Goal: Book appointment/travel/reservation

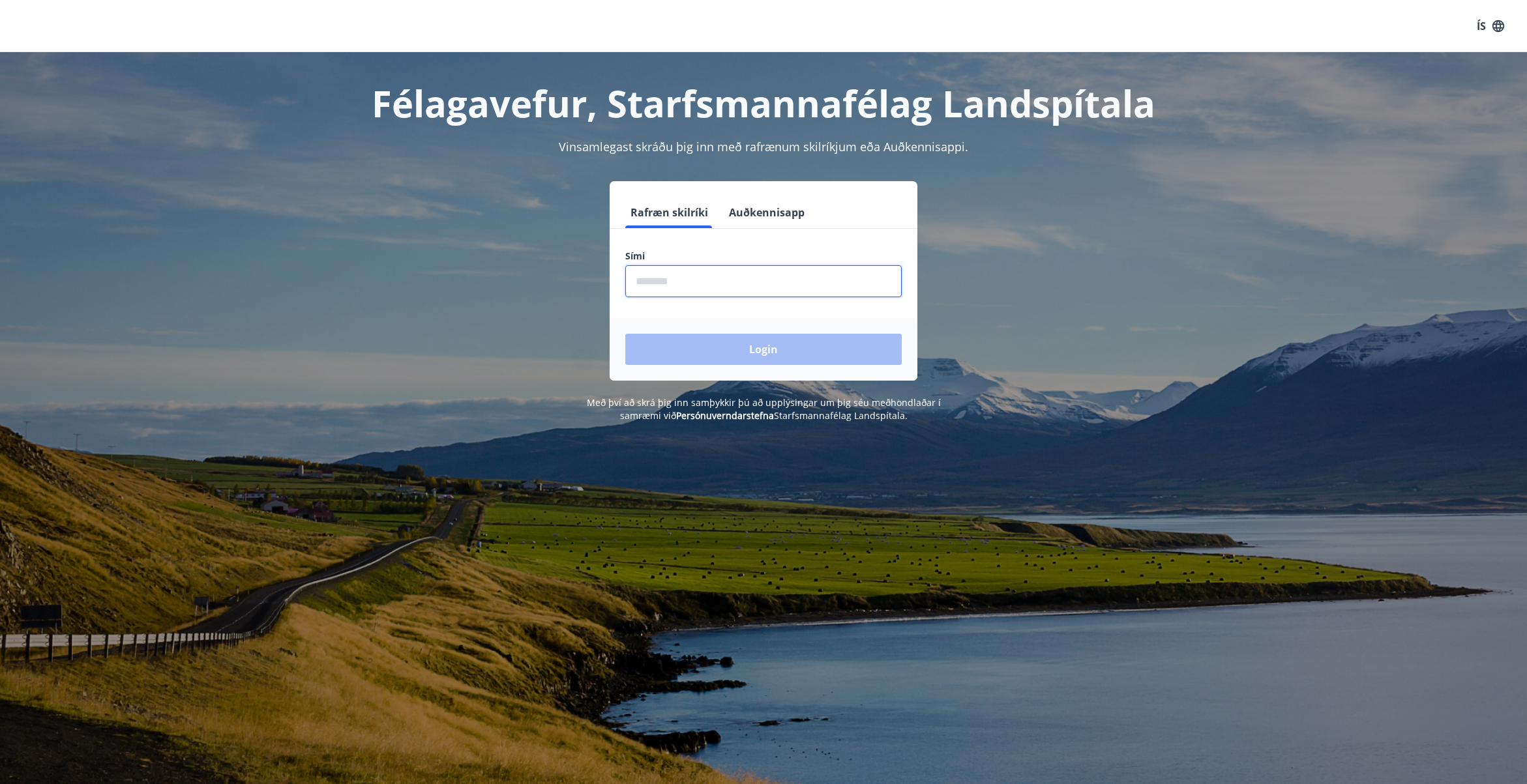
click at [658, 287] on input "phone" at bounding box center [764, 282] width 277 height 32
type input "********"
click at [691, 347] on button "Login" at bounding box center [764, 349] width 277 height 31
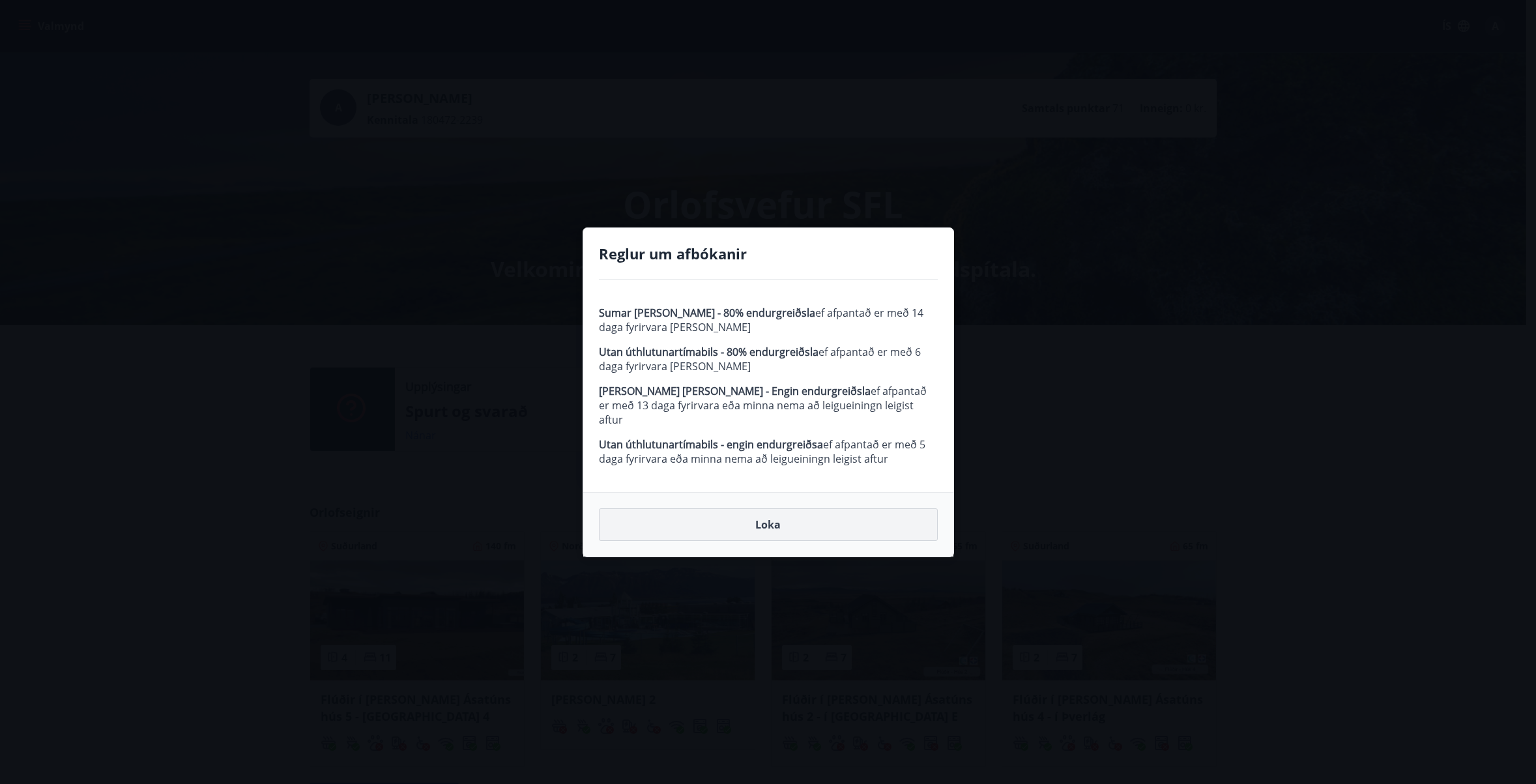
click at [753, 511] on button "Loka" at bounding box center [768, 524] width 339 height 33
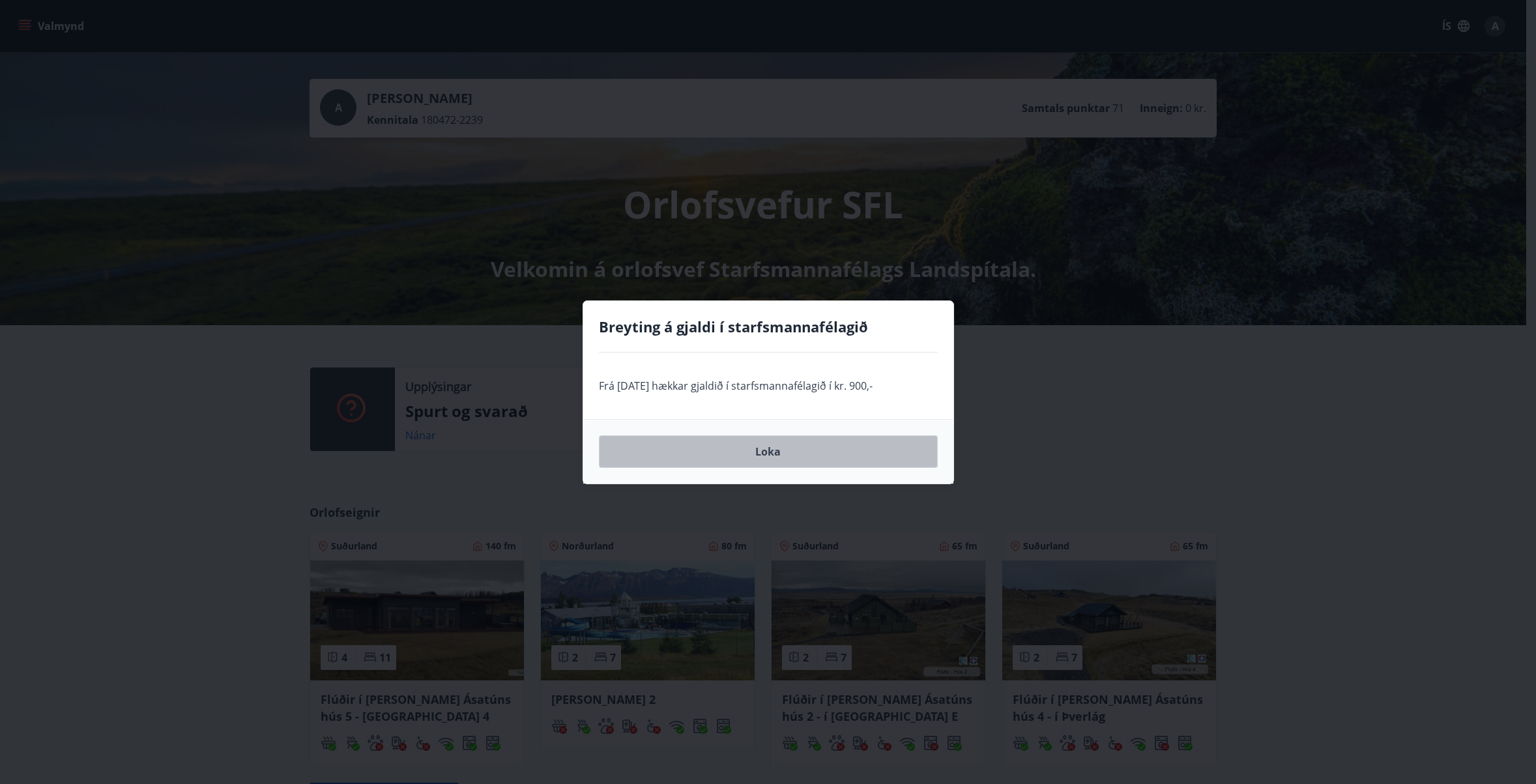
click at [748, 457] on button "Loka" at bounding box center [768, 451] width 339 height 33
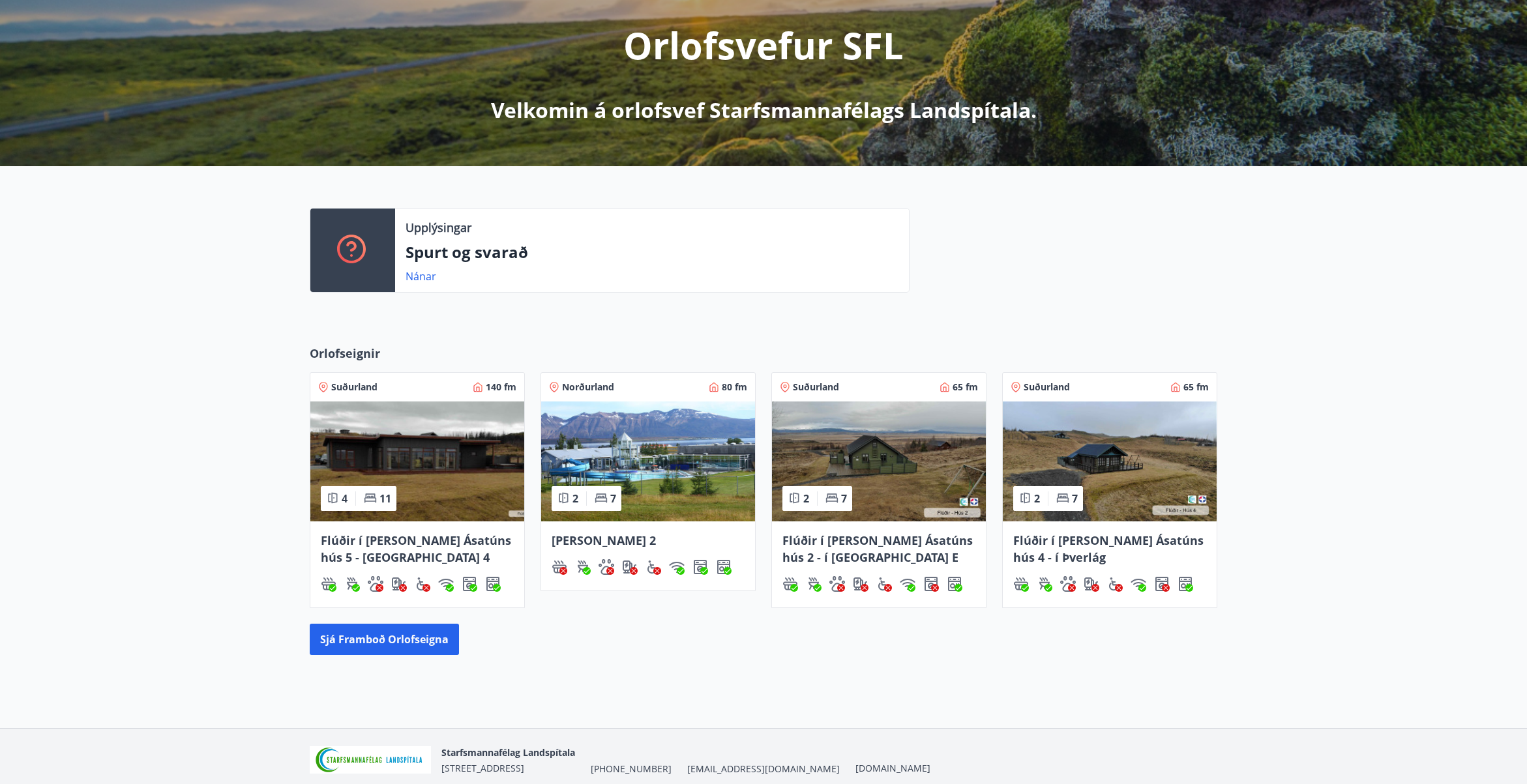
scroll to position [82, 0]
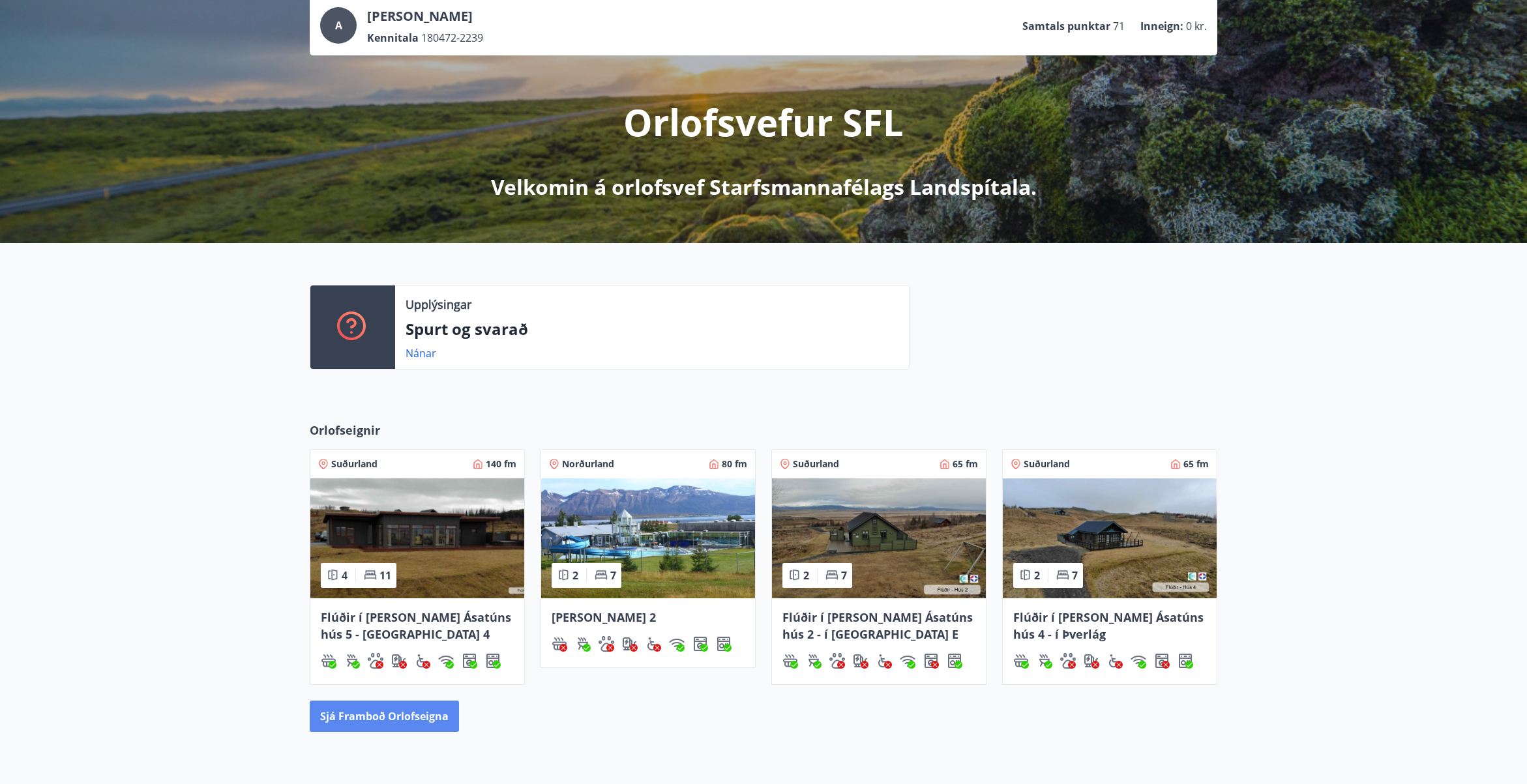
click at [414, 717] on button "Sjá framboð orlofseigna" at bounding box center [384, 716] width 149 height 31
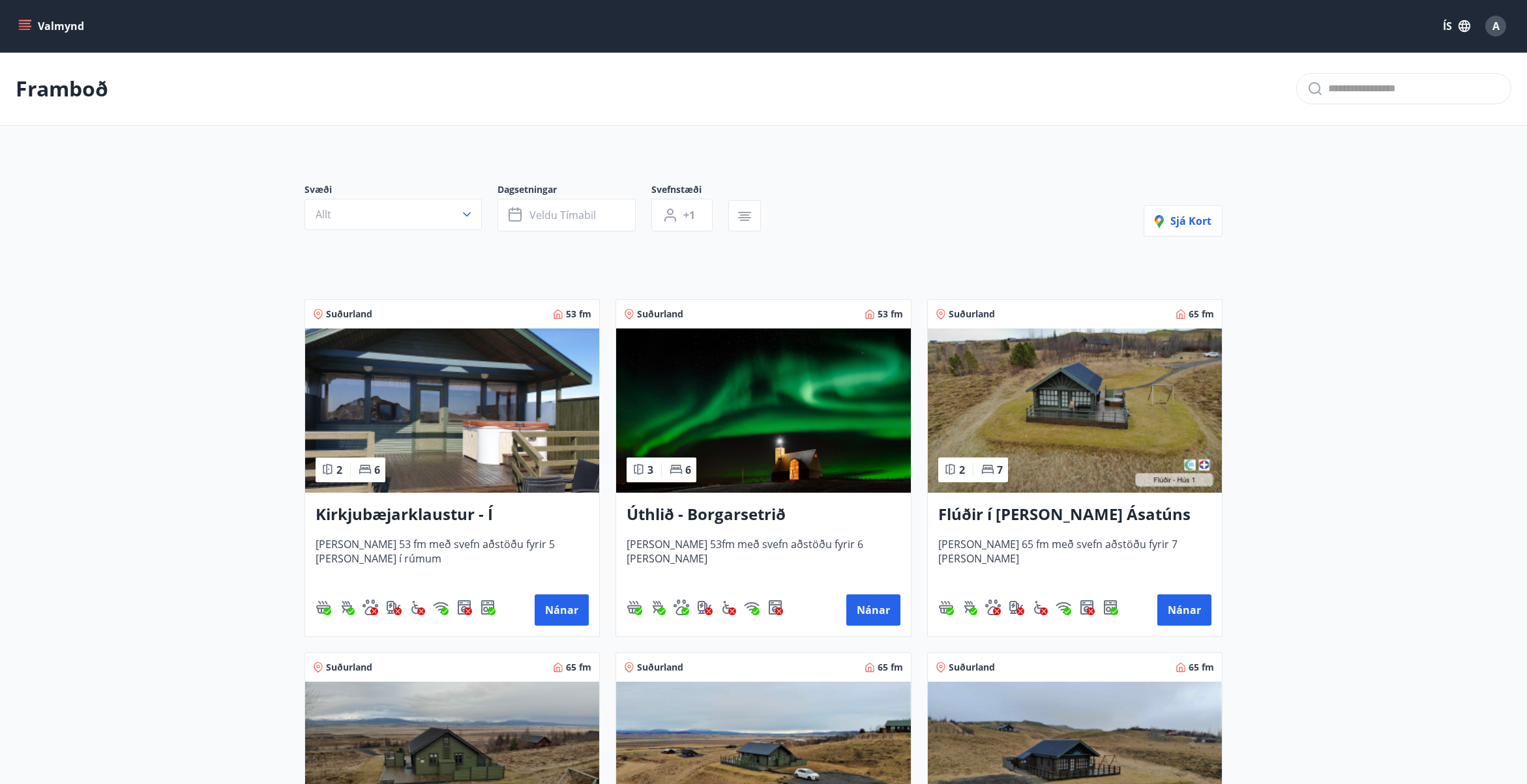
click at [784, 419] on img at bounding box center [763, 410] width 294 height 165
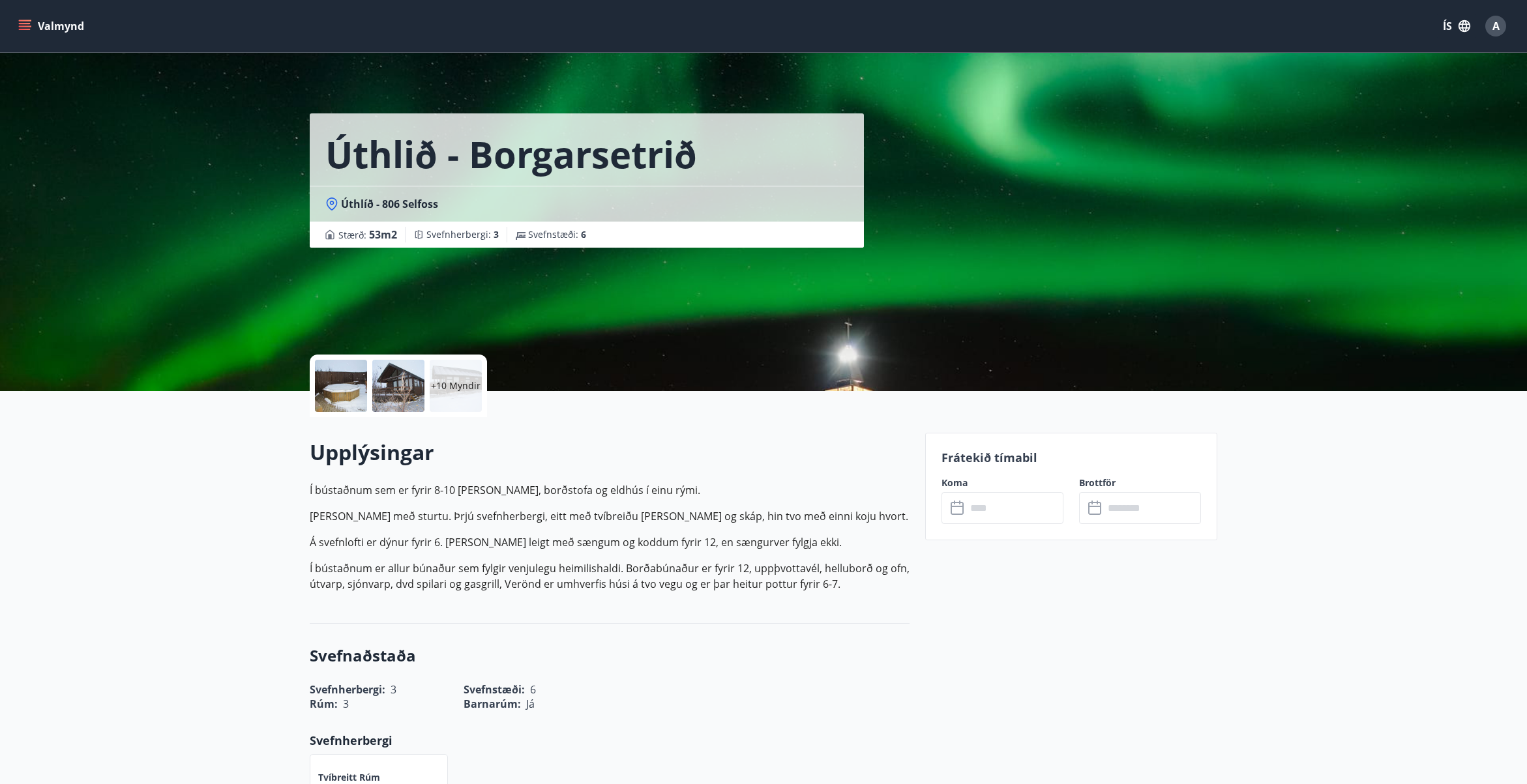
click at [397, 380] on div at bounding box center [398, 385] width 52 height 52
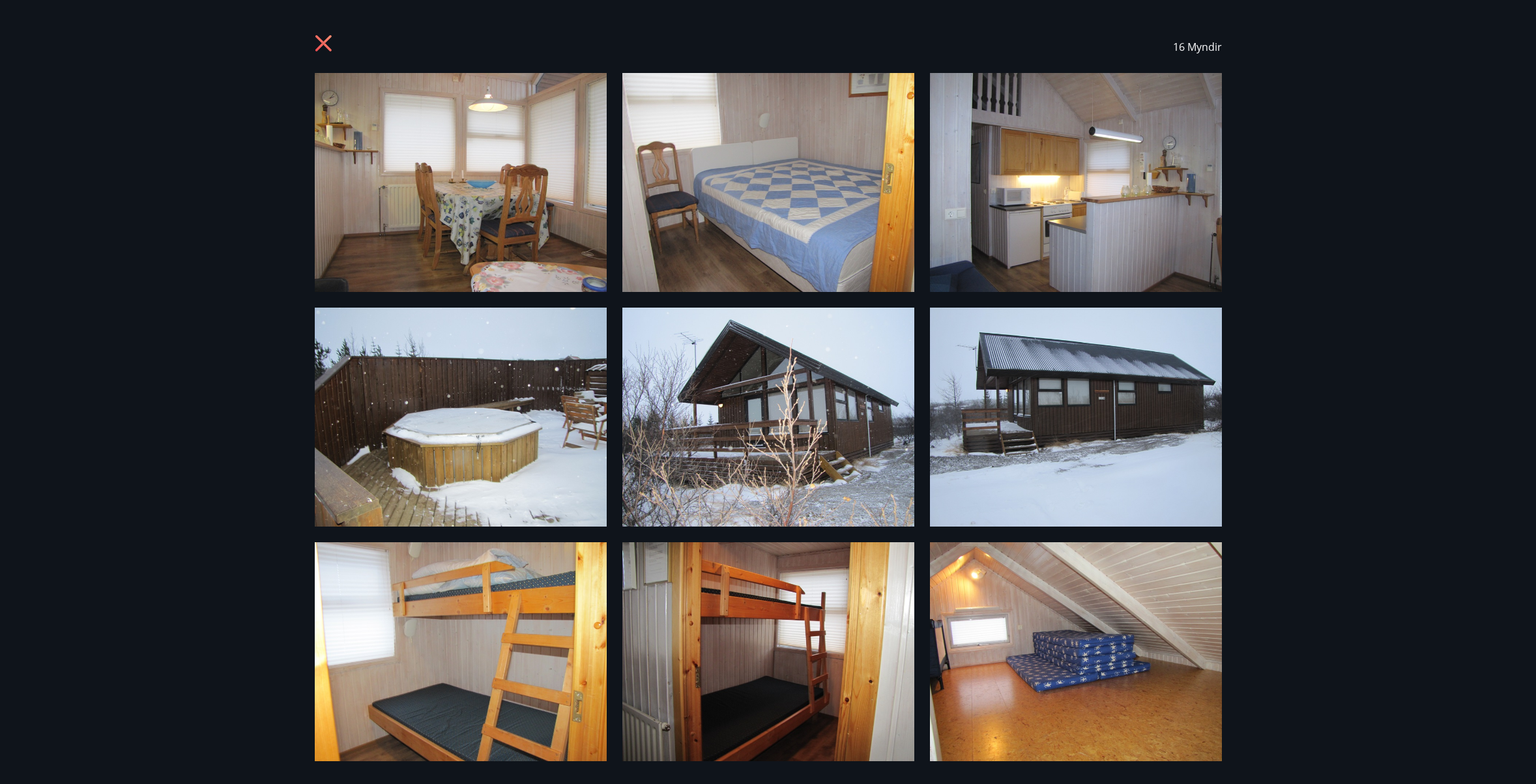
click at [324, 42] on icon at bounding box center [323, 43] width 3 height 3
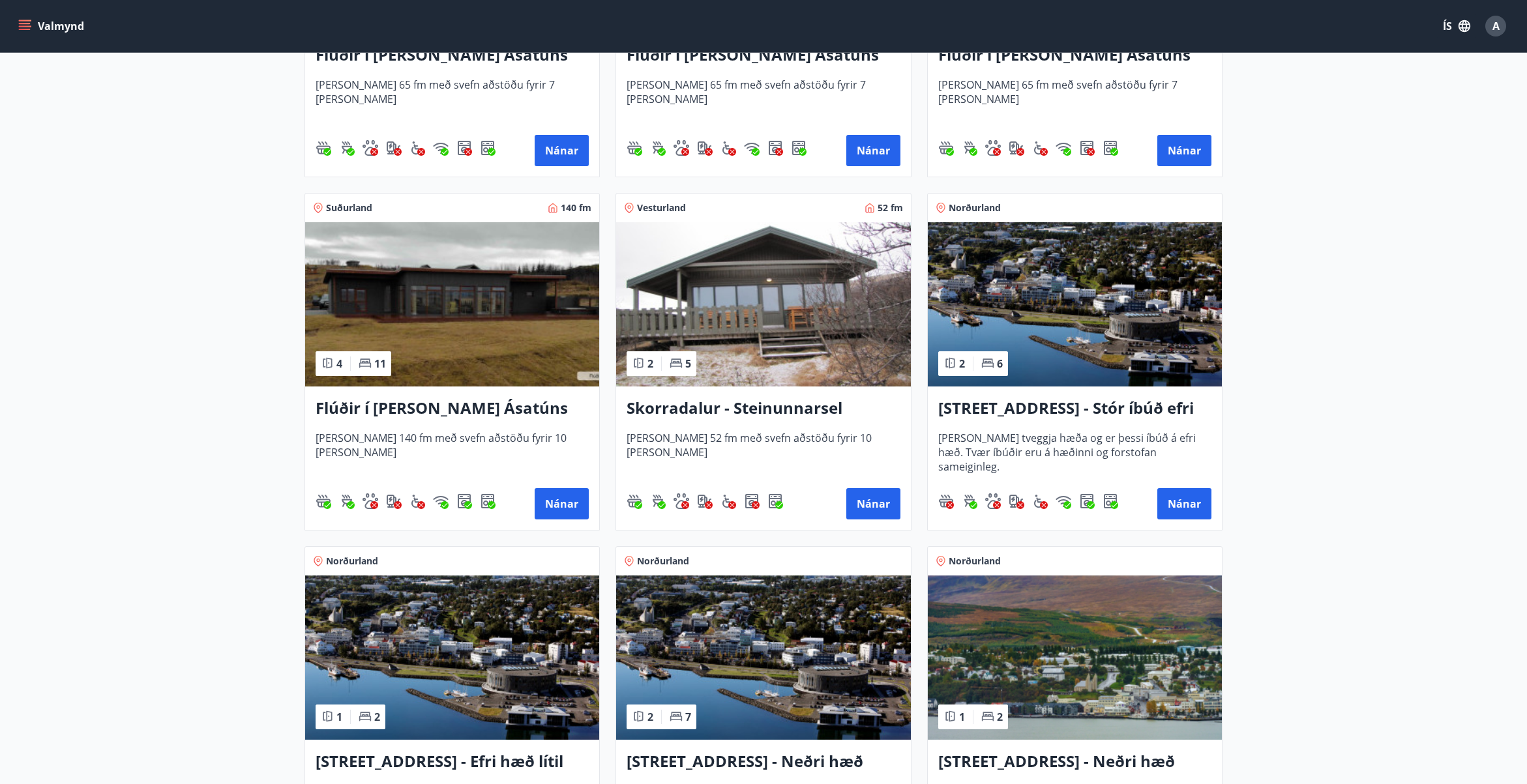
scroll to position [847, 0]
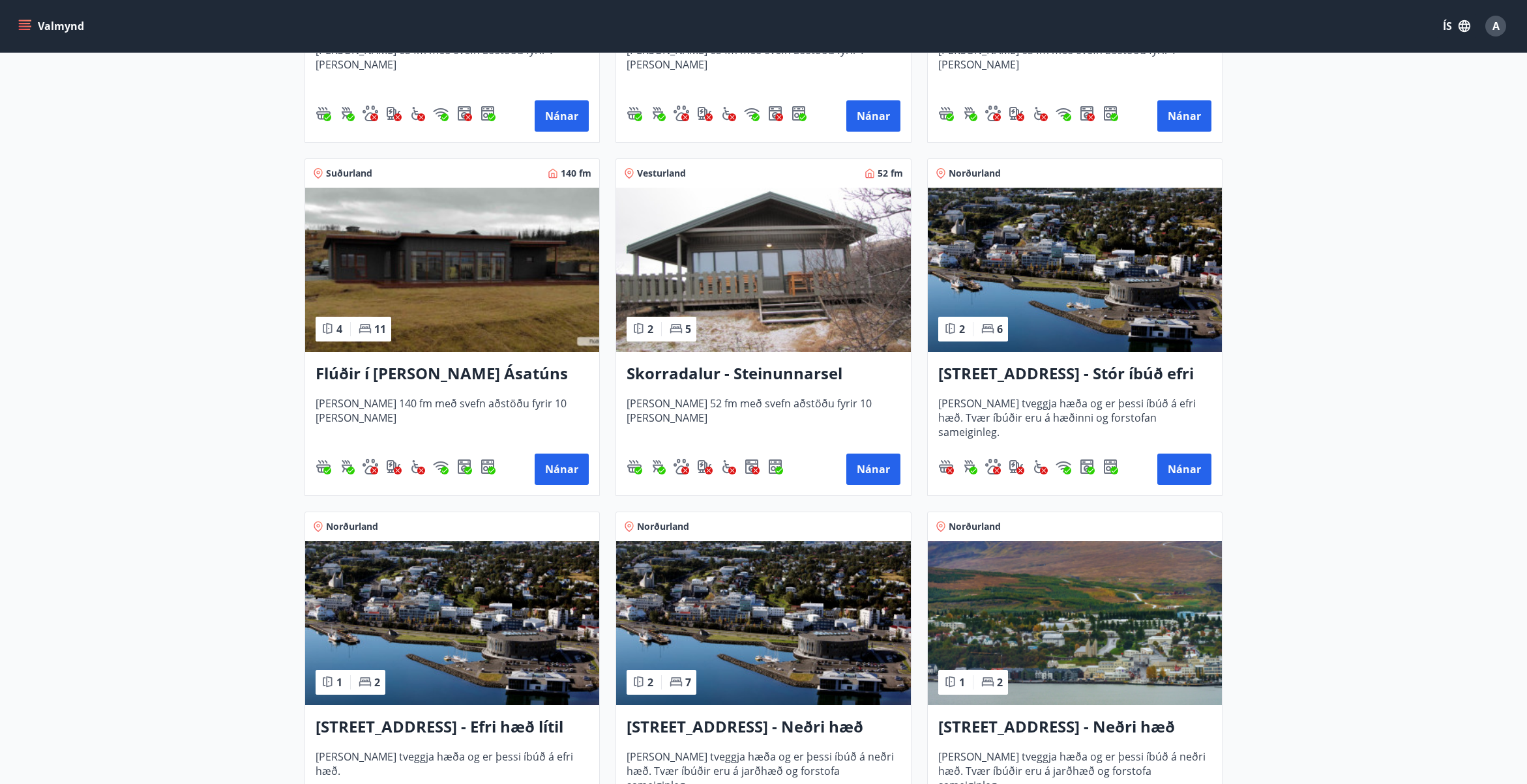
click at [739, 338] on img at bounding box center [763, 270] width 294 height 165
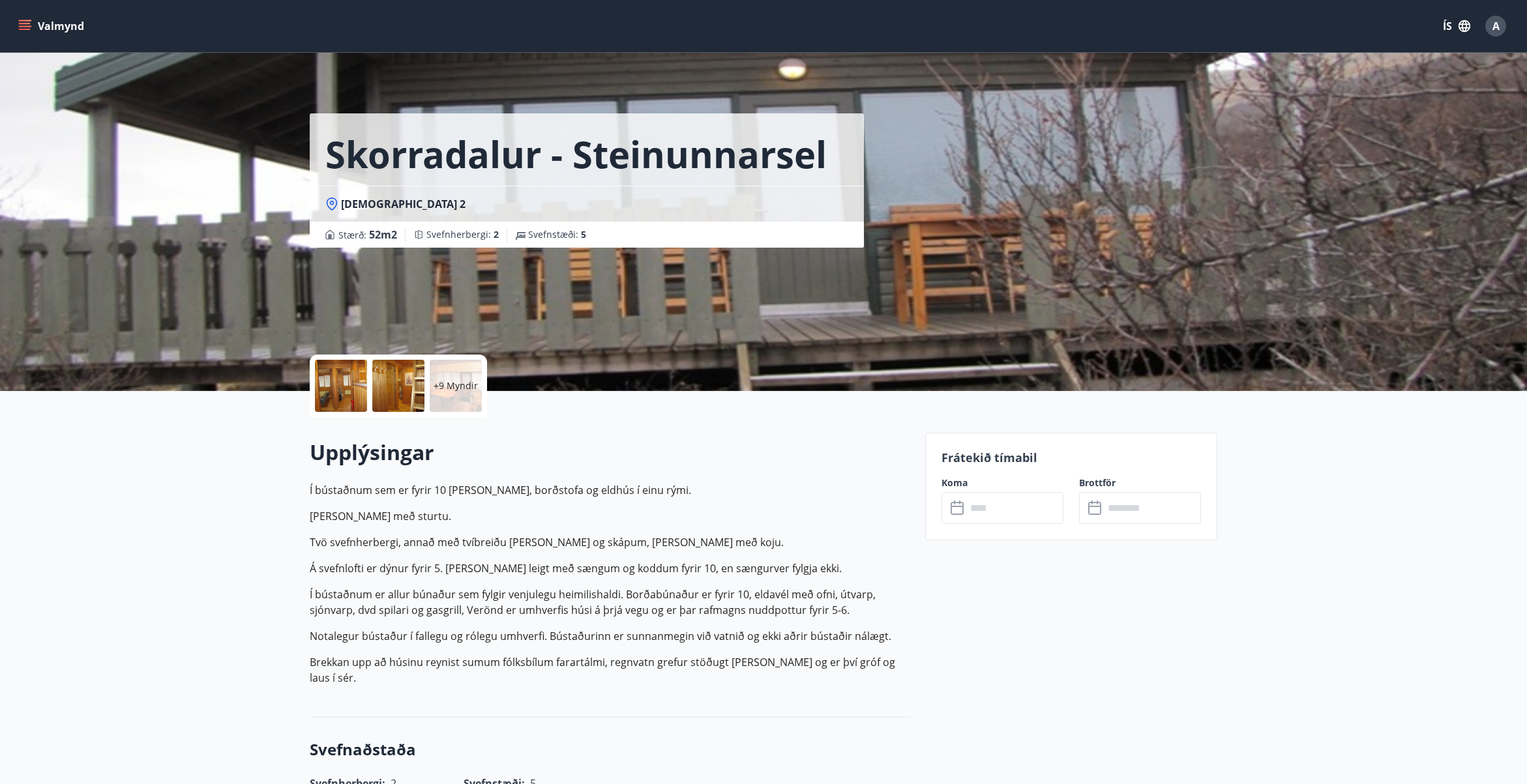
click at [341, 382] on div at bounding box center [340, 385] width 52 height 52
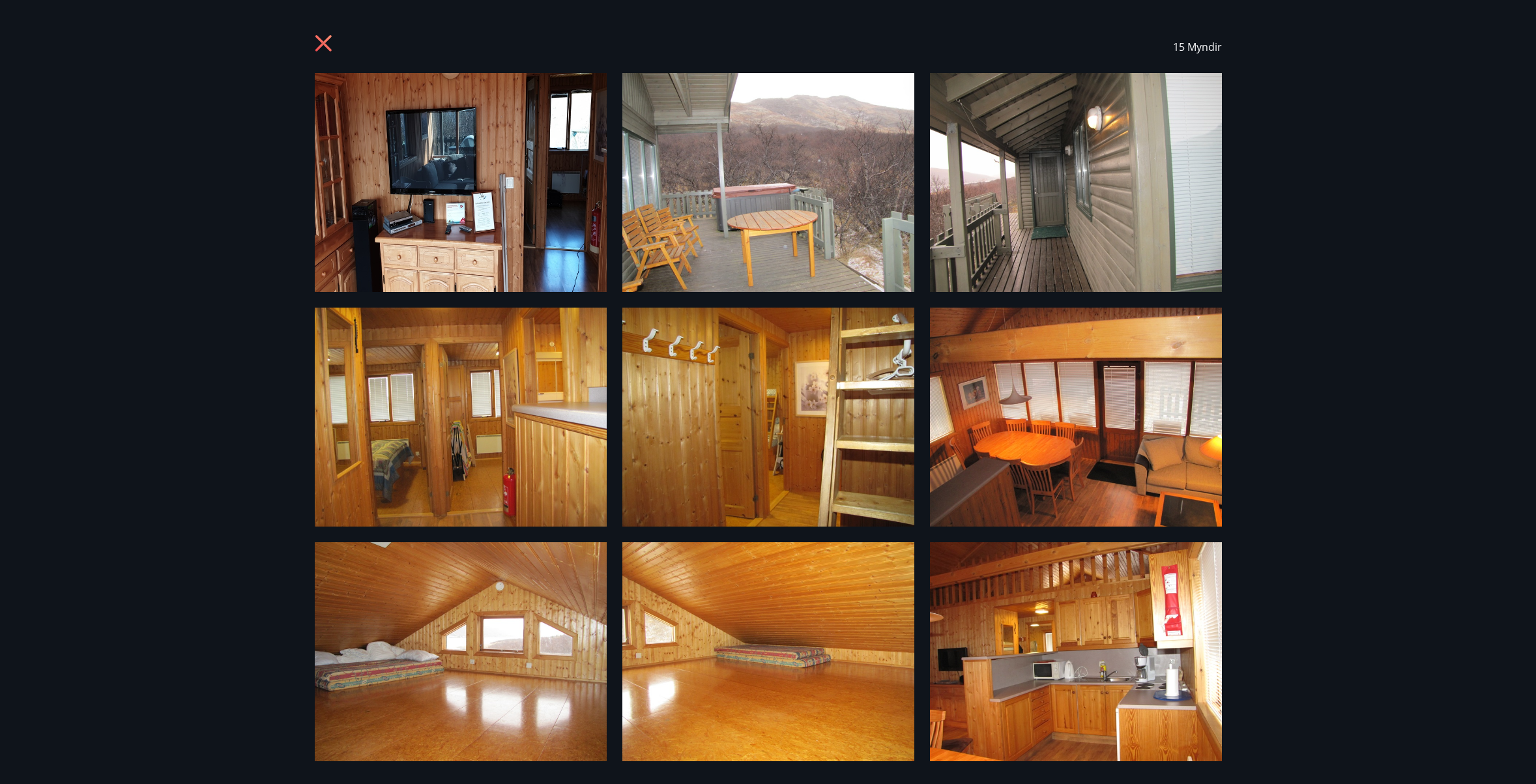
click at [320, 39] on icon at bounding box center [323, 43] width 16 height 16
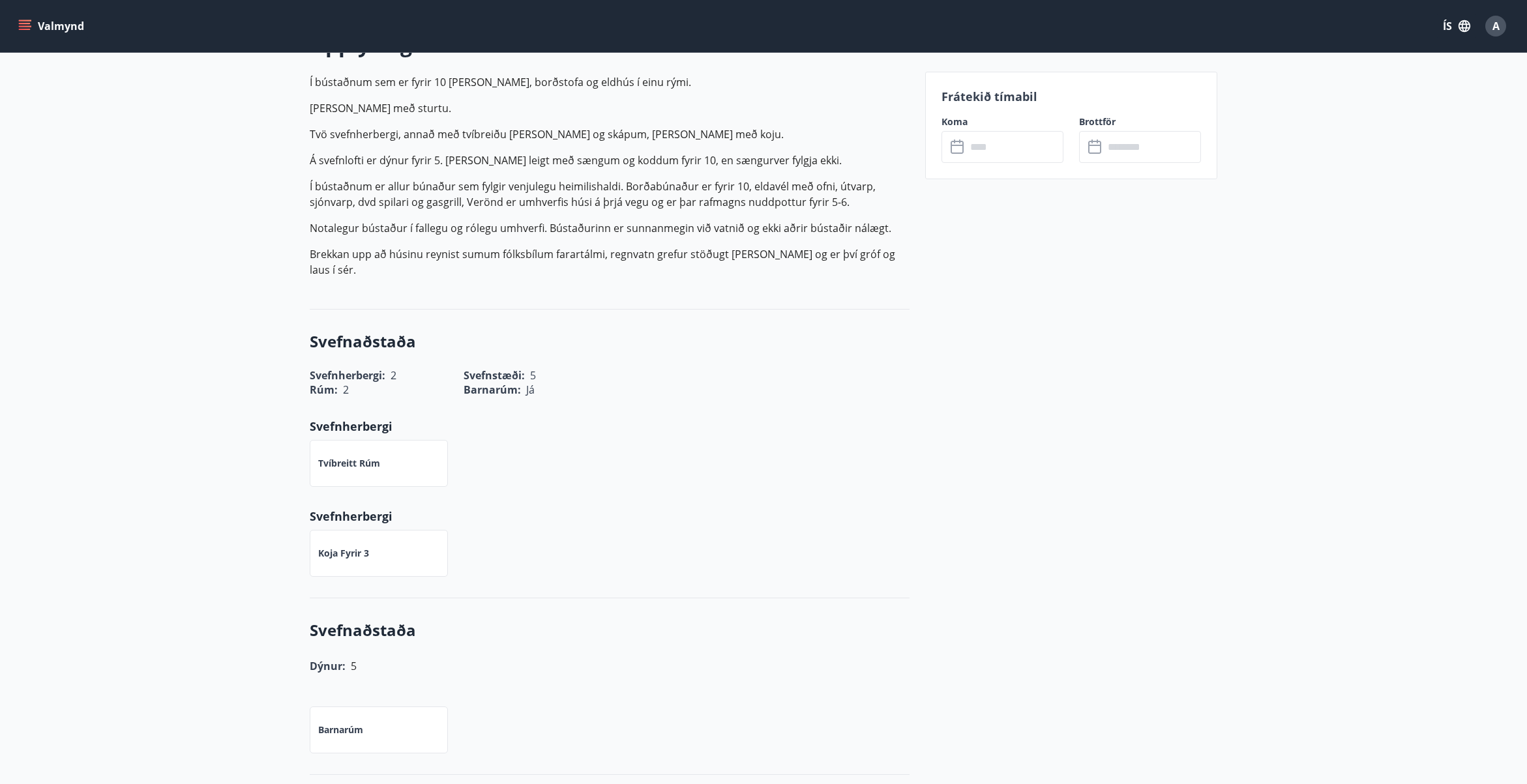
scroll to position [130, 0]
